Goal: Transaction & Acquisition: Book appointment/travel/reservation

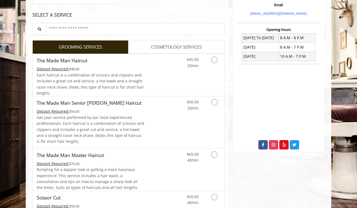
scroll to position [183, 0]
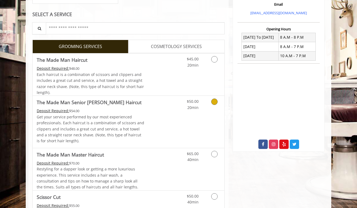
click at [101, 111] on div "Deposit Required: $54.00" at bounding box center [91, 111] width 108 height 6
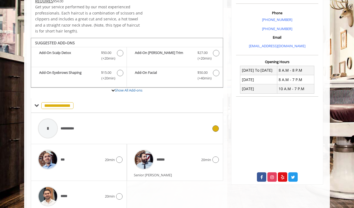
scroll to position [173, 0]
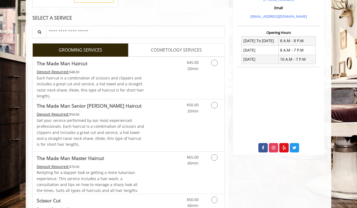
scroll to position [180, 0]
click at [146, 72] on link "Discounted Price" at bounding box center [161, 78] width 32 height 42
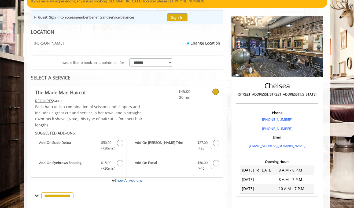
scroll to position [39, 0]
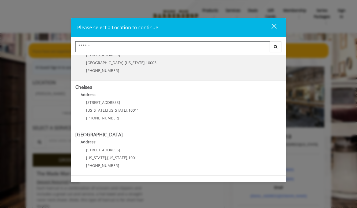
scroll to position [22, 0]
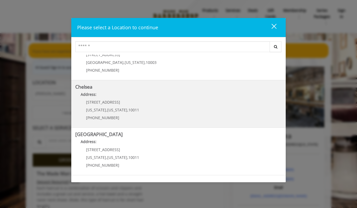
click at [130, 112] on span "10011" at bounding box center [133, 109] width 11 height 5
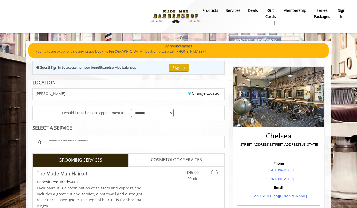
scroll to position [53, 0]
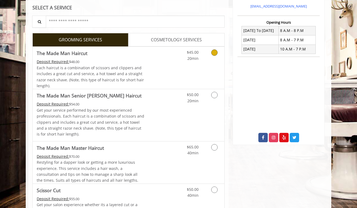
scroll to position [191, 0]
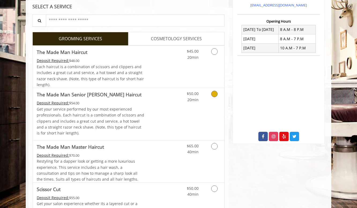
click at [94, 107] on p "Get your service performed by our most experienced professionals. Each haircut …" at bounding box center [91, 121] width 108 height 30
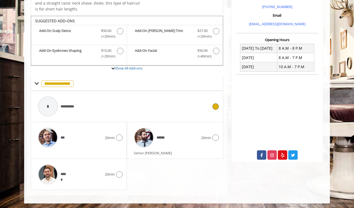
scroll to position [173, 0]
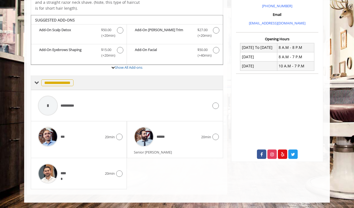
click at [71, 79] on span "**********" at bounding box center [57, 82] width 32 height 7
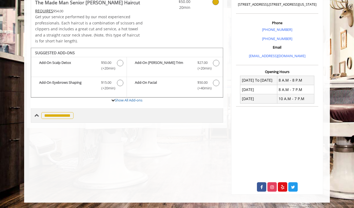
scroll to position [140, 0]
click at [55, 115] on span "**********" at bounding box center [57, 115] width 32 height 7
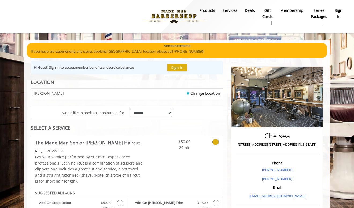
scroll to position [56, 0]
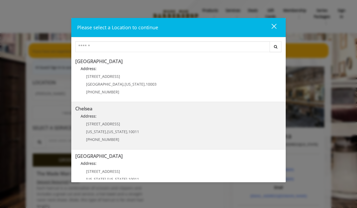
click at [105, 118] on p "Address:" at bounding box center [178, 117] width 207 height 9
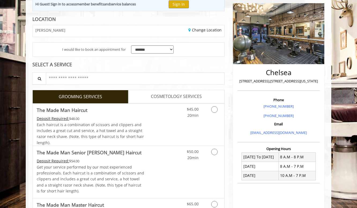
scroll to position [71, 0]
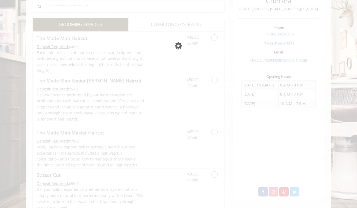
scroll to position [205, 0]
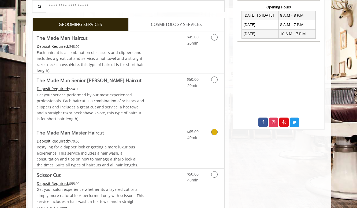
click at [123, 146] on span "Restyling for a dapper look or getting a more luxurious experience. This servic…" at bounding box center [88, 155] width 102 height 23
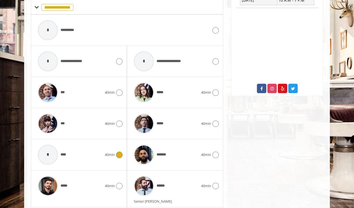
scroll to position [163, 0]
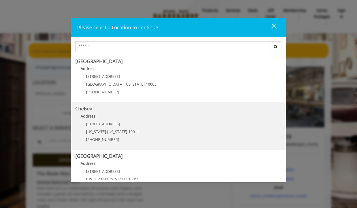
click at [111, 123] on span "[STREET_ADDRESS]" at bounding box center [103, 123] width 34 height 5
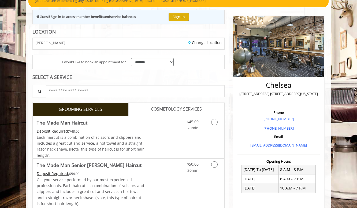
scroll to position [67, 0]
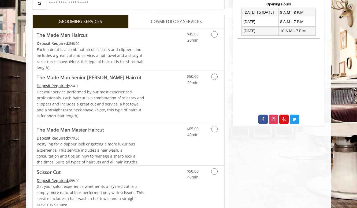
scroll to position [214, 0]
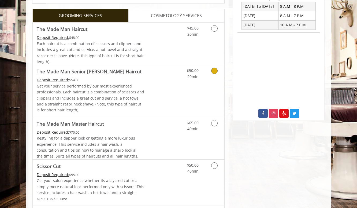
click at [106, 87] on p "Get your service performed by our most experienced professionals. Each haircut …" at bounding box center [91, 98] width 108 height 30
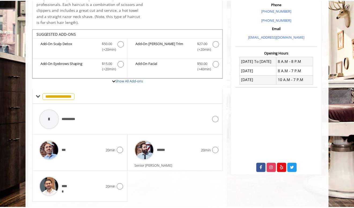
scroll to position [173, 0]
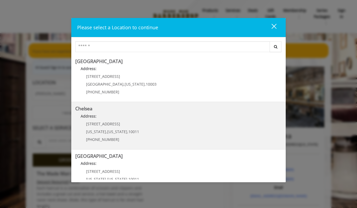
click at [115, 122] on span "169/170 W 23rd St" at bounding box center [103, 123] width 34 height 5
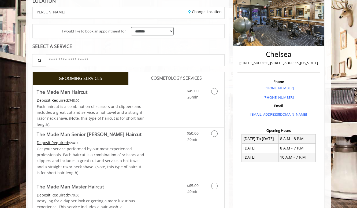
scroll to position [106, 0]
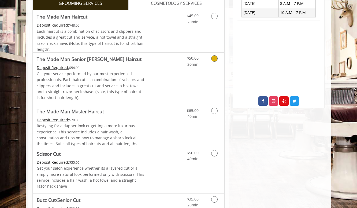
scroll to position [227, 0]
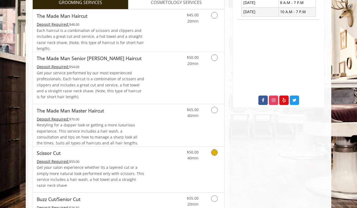
click at [112, 156] on span "Scissor Cut" at bounding box center [91, 153] width 108 height 8
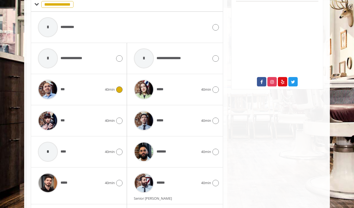
scroll to position [257, 0]
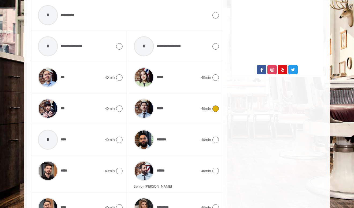
click at [215, 111] on icon at bounding box center [215, 108] width 6 height 6
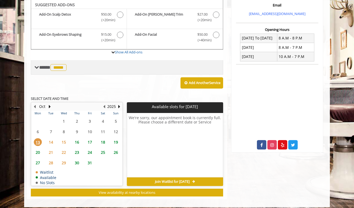
scroll to position [186, 0]
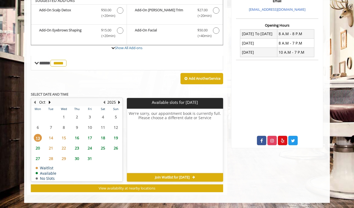
click at [37, 138] on span "13" at bounding box center [38, 138] width 8 height 8
click at [52, 138] on span "14" at bounding box center [51, 138] width 8 height 8
click at [49, 146] on span "21" at bounding box center [51, 148] width 8 height 8
click at [41, 149] on span "20" at bounding box center [38, 148] width 8 height 8
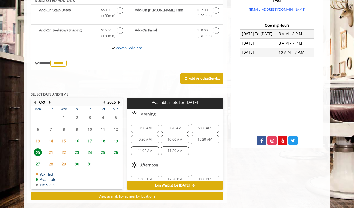
scroll to position [194, 0]
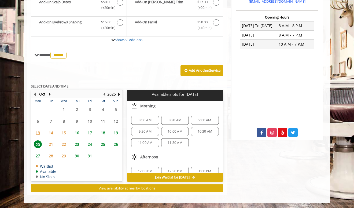
click at [38, 136] on span "13" at bounding box center [38, 133] width 8 height 8
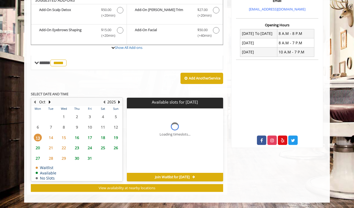
scroll to position [186, 0]
